Goal: Check status: Check status

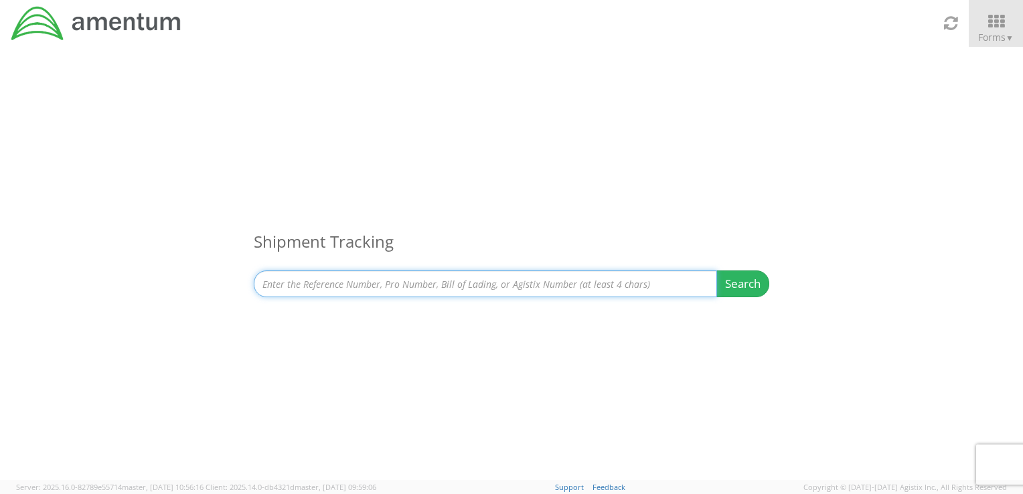
click at [376, 292] on input at bounding box center [485, 284] width 463 height 27
paste input "32361217"
type input "32361217"
click at [717, 271] on button "Search" at bounding box center [743, 284] width 53 height 27
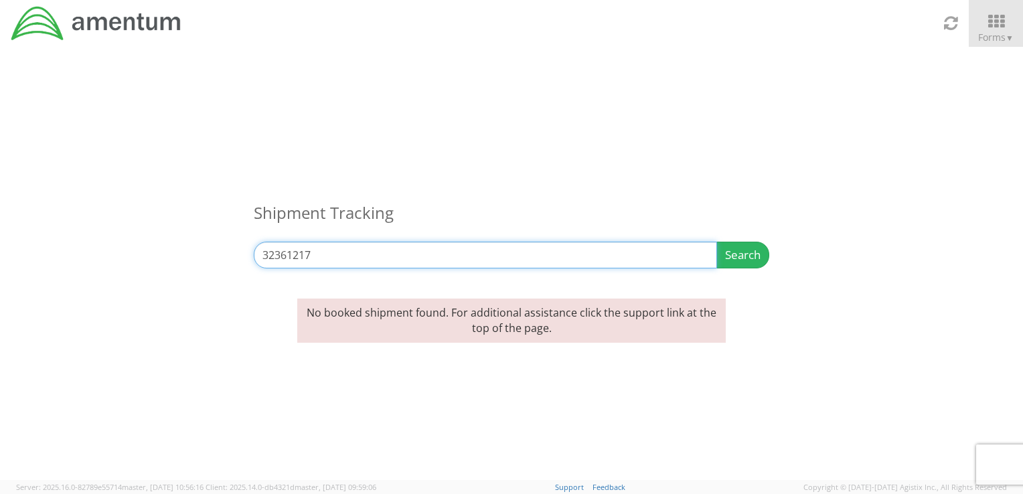
drag, startPoint x: 328, startPoint y: 260, endPoint x: 193, endPoint y: 249, distance: 135.7
click at [193, 249] on div "Shipment Tracking 32361217 Search Refine By Ship From Date To" at bounding box center [511, 166] width 1023 height 238
type input "tql"
click at [717, 242] on button "Search" at bounding box center [743, 255] width 53 height 27
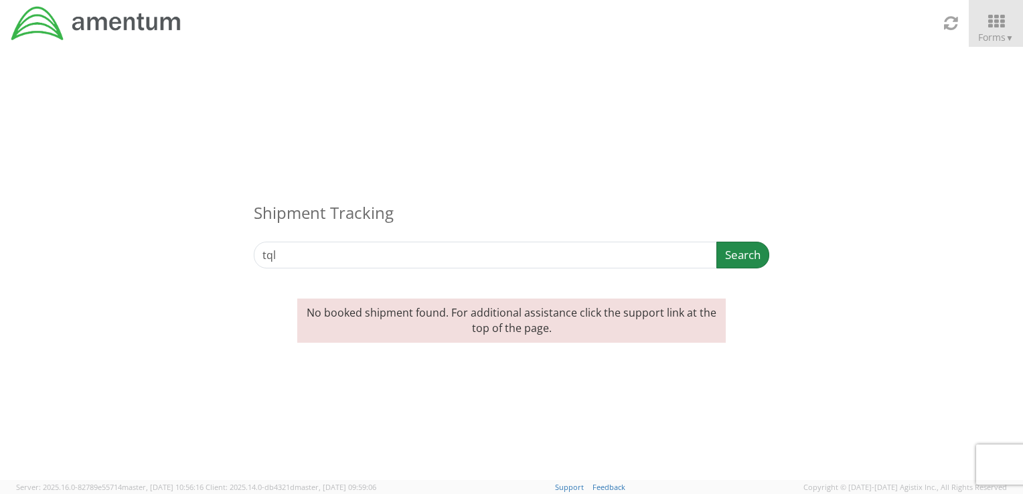
click at [741, 261] on button "Search" at bounding box center [743, 255] width 53 height 27
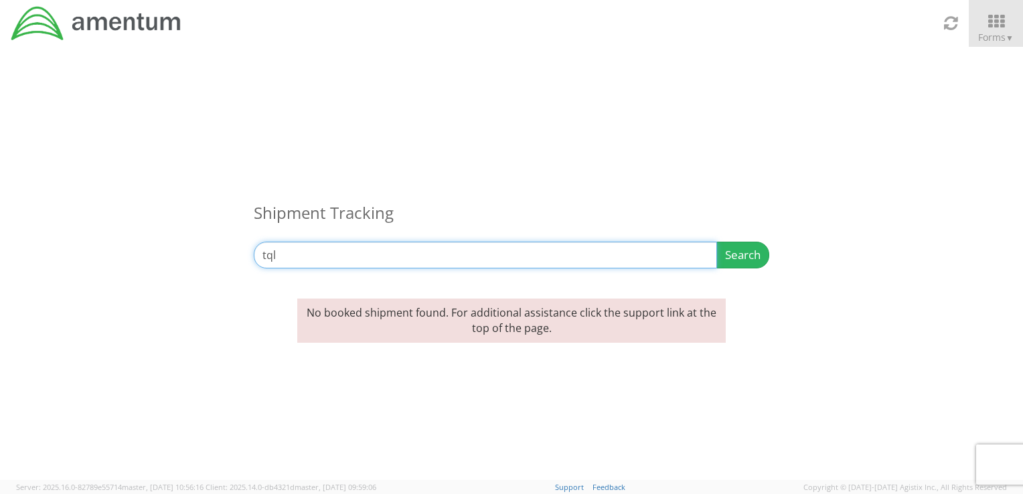
drag, startPoint x: 287, startPoint y: 257, endPoint x: 153, endPoint y: 234, distance: 136.5
click at [153, 234] on div "Shipment Tracking tql Search Refine By Ship From Date To" at bounding box center [511, 166] width 1023 height 238
